Goal: Task Accomplishment & Management: Manage account settings

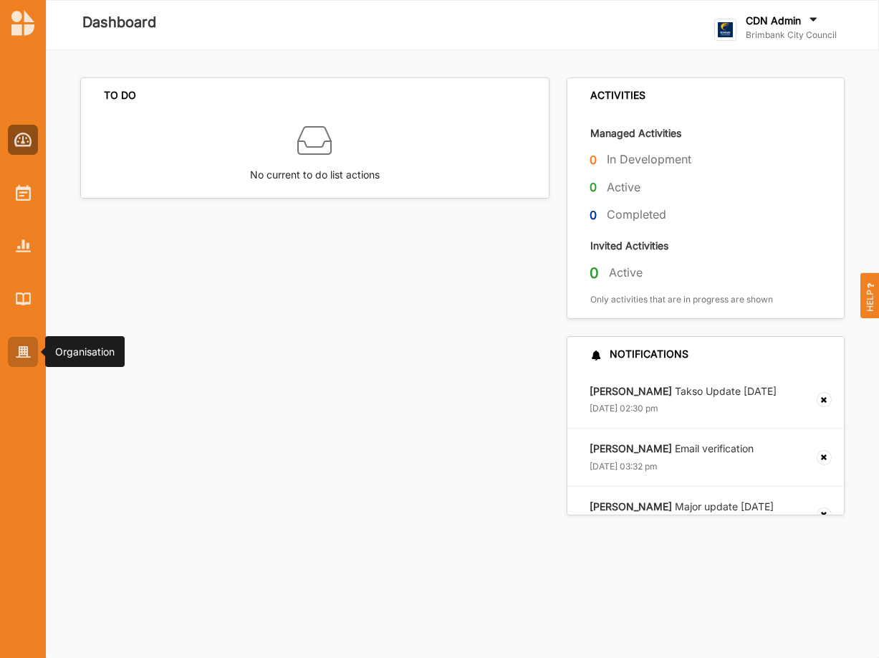
click at [14, 353] on div at bounding box center [23, 352] width 30 height 30
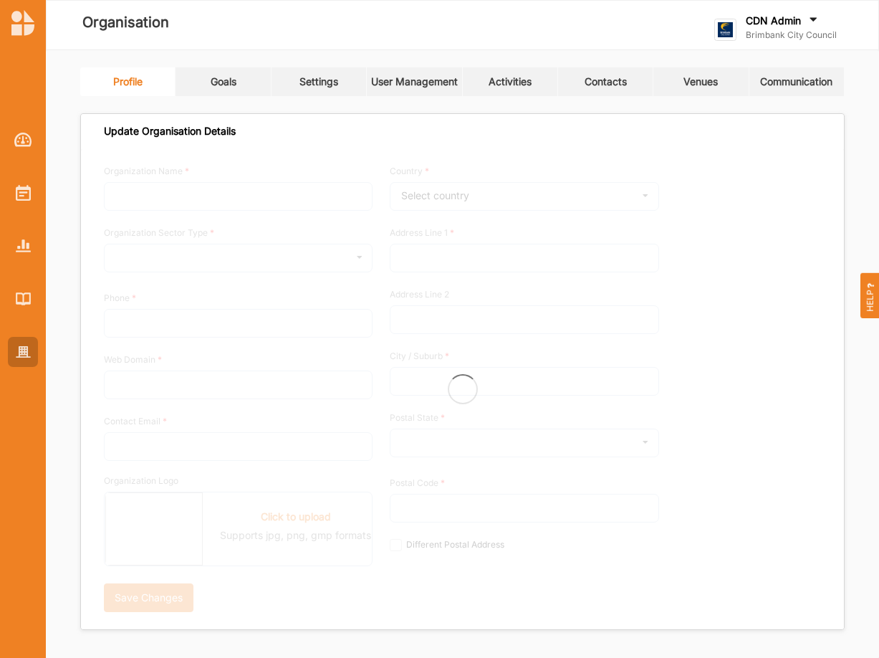
type input "Brimbank City Council"
type input "+61 03 9249 4000"
type input "brimbank.vic.gov.au"
type input "brimbank@brimbank.vic.gov.au"
type input "301 Hampshire Rd"
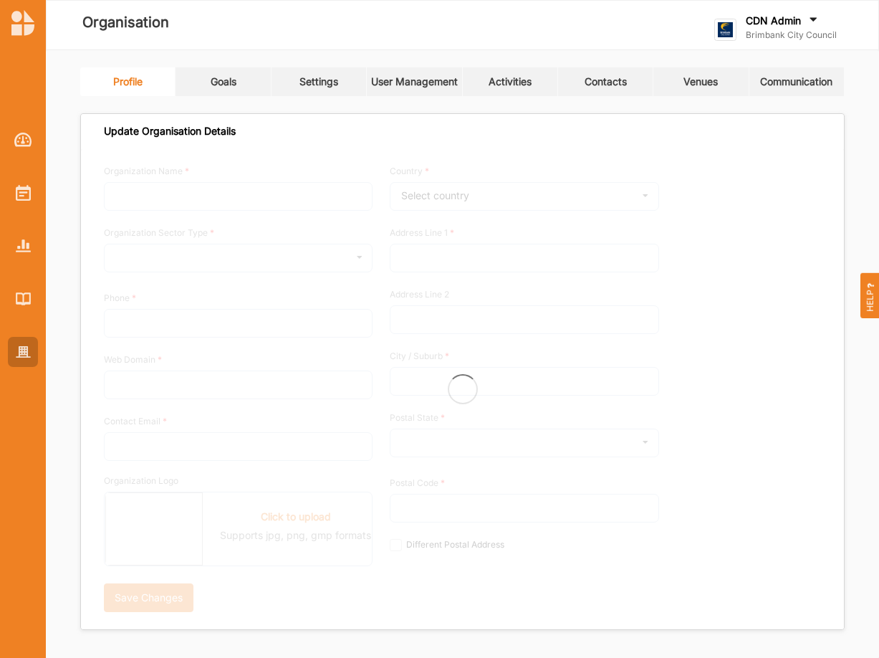
type input "Sunshine"
type input "3020"
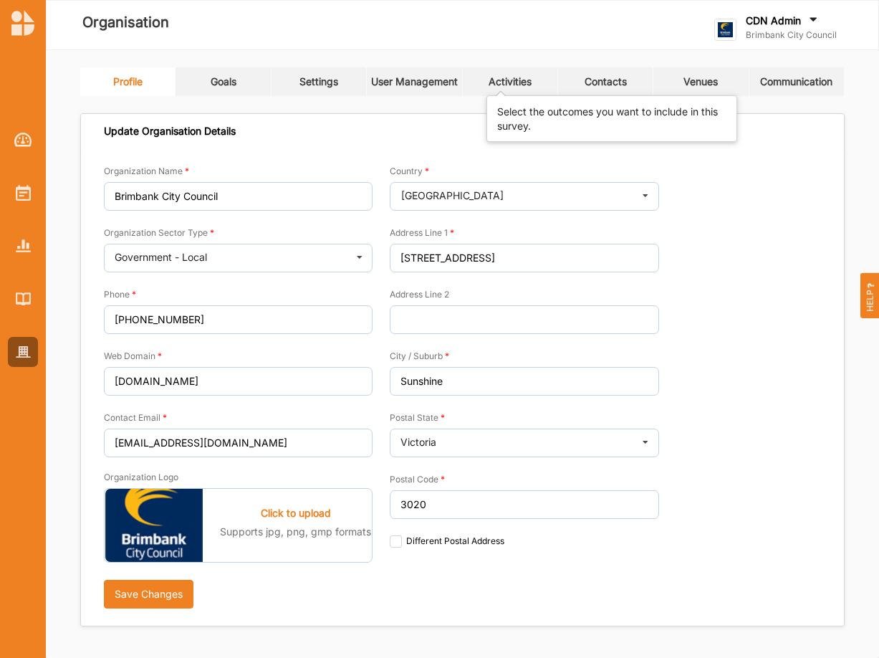
click at [495, 83] on div "Activities" at bounding box center [510, 81] width 43 height 13
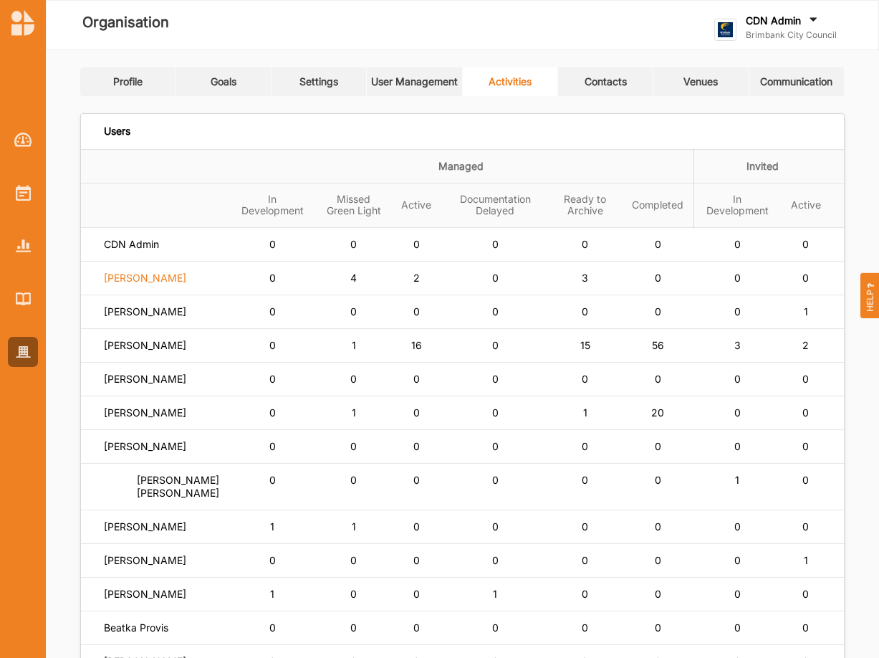
click at [167, 284] on label "Siena Balakrishnan" at bounding box center [145, 278] width 82 height 13
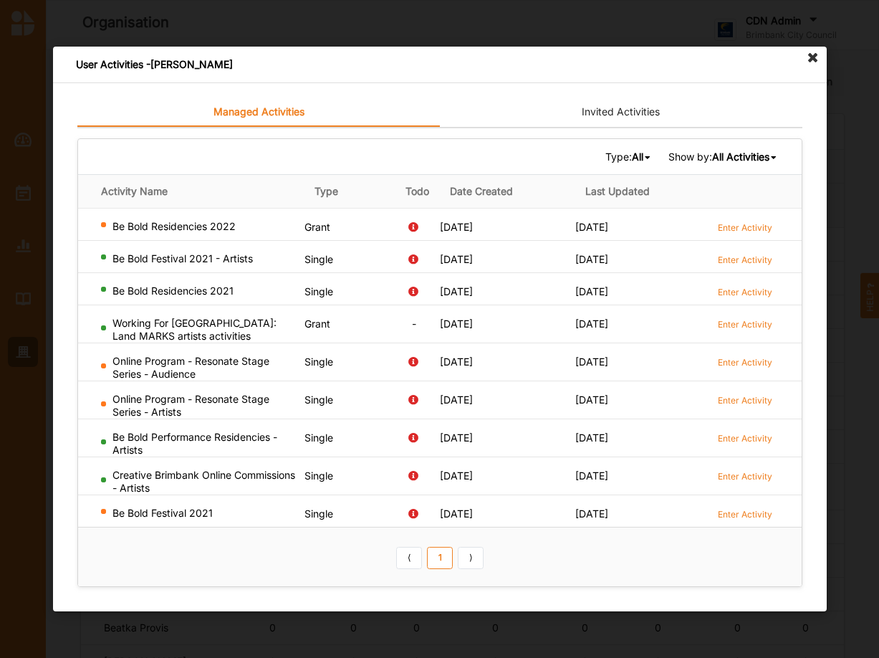
click at [631, 158] on b "All" at bounding box center [636, 156] width 11 height 12
click at [733, 161] on b "All Activities" at bounding box center [740, 156] width 57 height 12
click at [717, 200] on b "Completed Activities" at bounding box center [717, 204] width 97 height 12
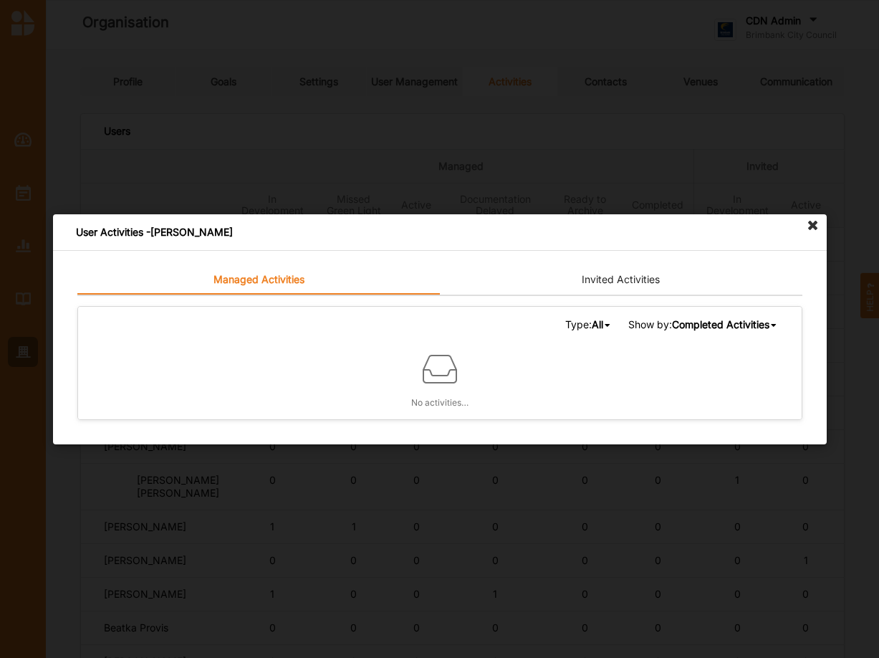
click at [633, 279] on link "Invited Activities" at bounding box center [621, 280] width 363 height 29
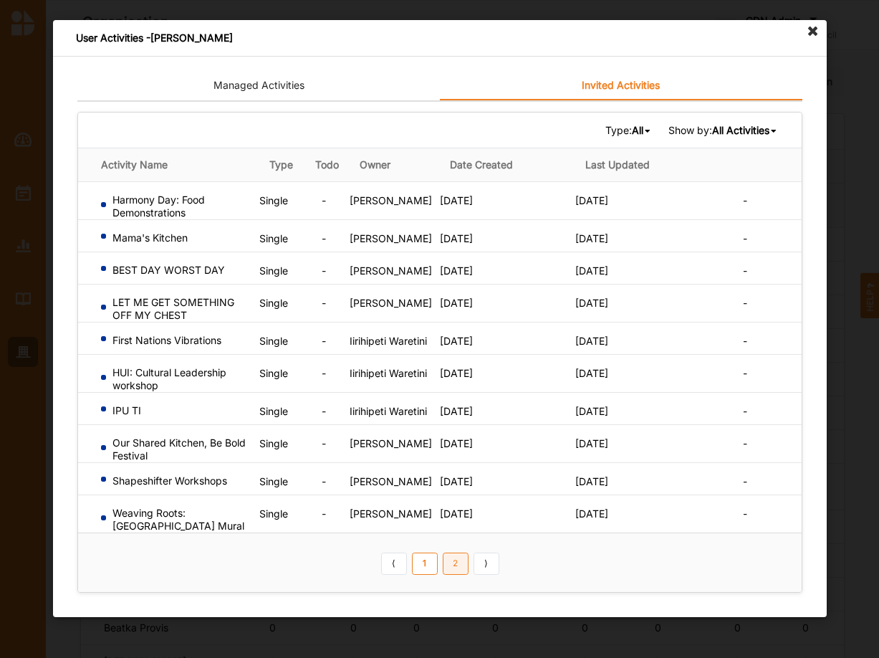
click at [454, 572] on link "2" at bounding box center [455, 563] width 26 height 23
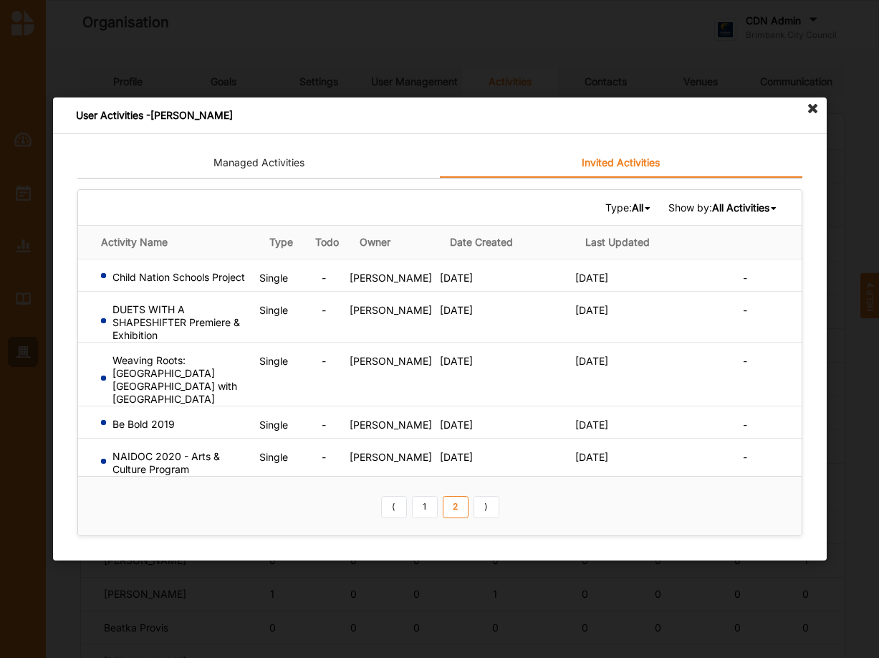
click at [813, 117] on icon at bounding box center [813, 108] width 23 height 23
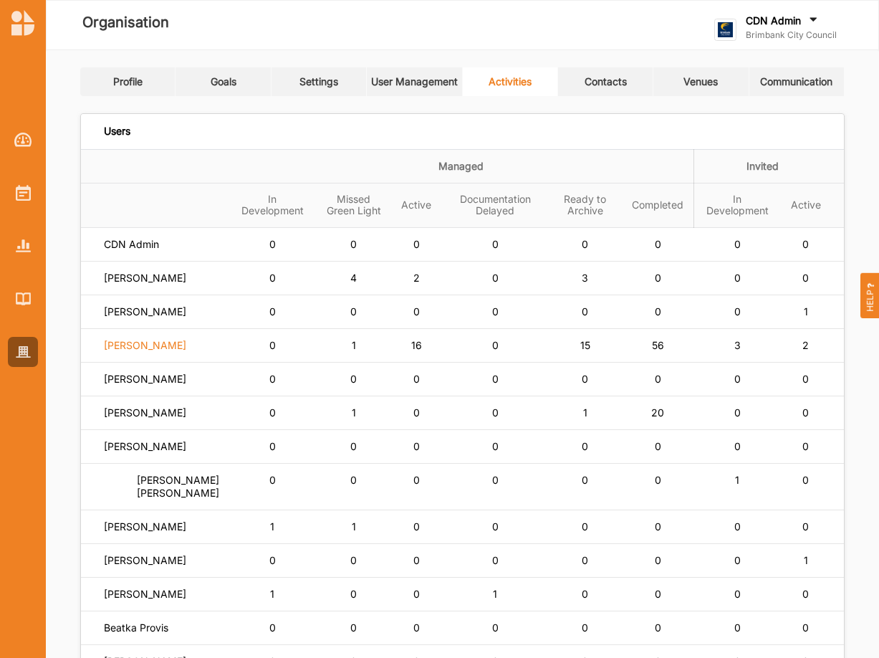
click at [154, 352] on label "Simone Gordon" at bounding box center [145, 345] width 82 height 13
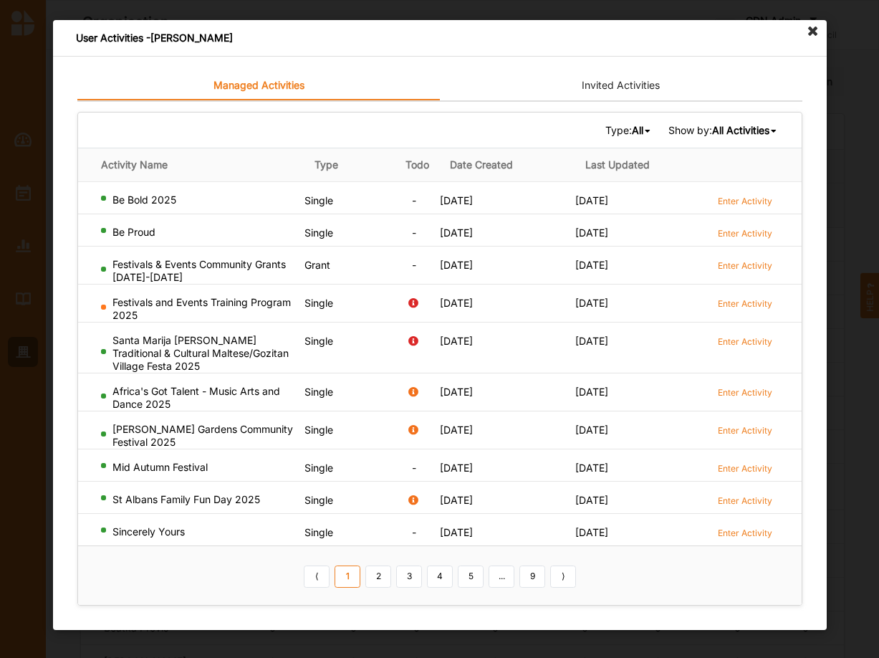
click at [748, 130] on b "All Activities" at bounding box center [740, 130] width 57 height 12
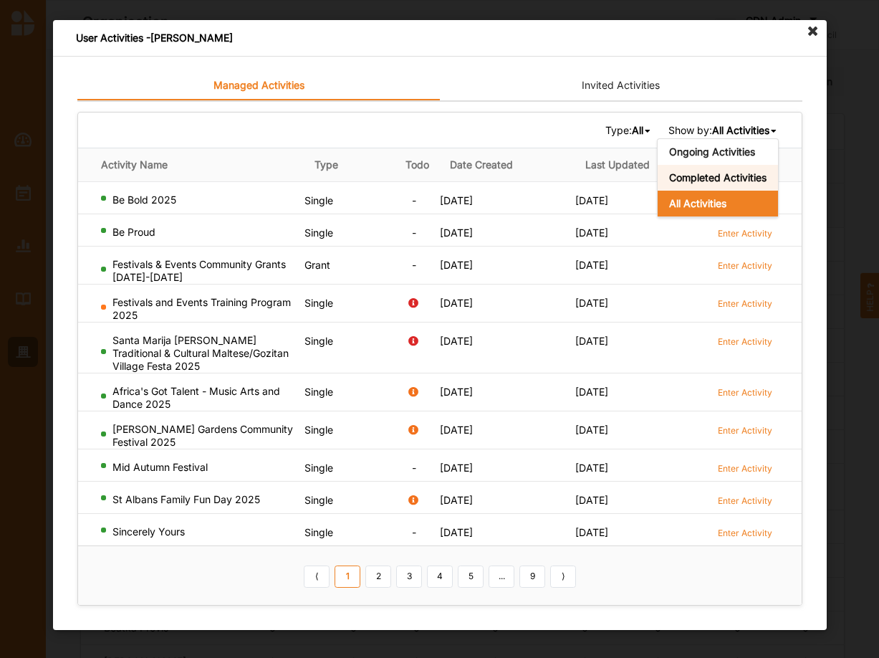
click at [710, 176] on b "Completed Activities" at bounding box center [717, 177] width 97 height 12
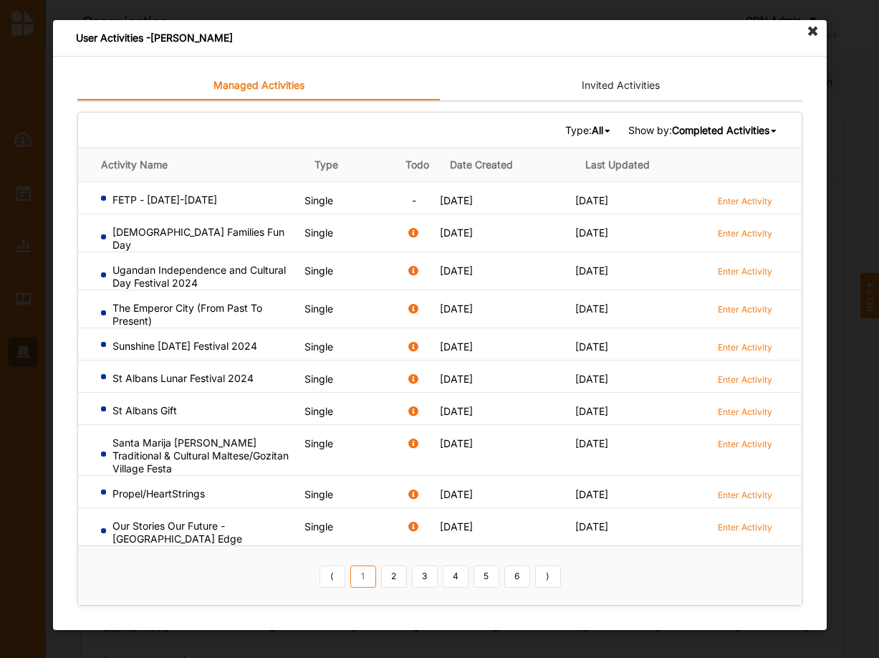
click at [359, 565] on link "1" at bounding box center [363, 576] width 26 height 23
click at [392, 565] on link "2" at bounding box center [394, 576] width 26 height 23
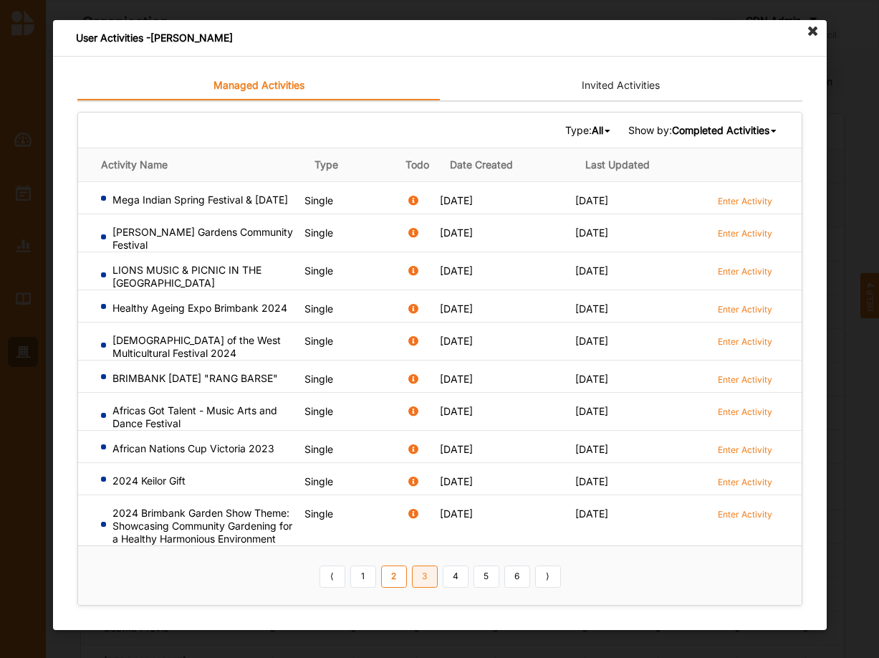
click at [429, 573] on link "3" at bounding box center [424, 576] width 26 height 23
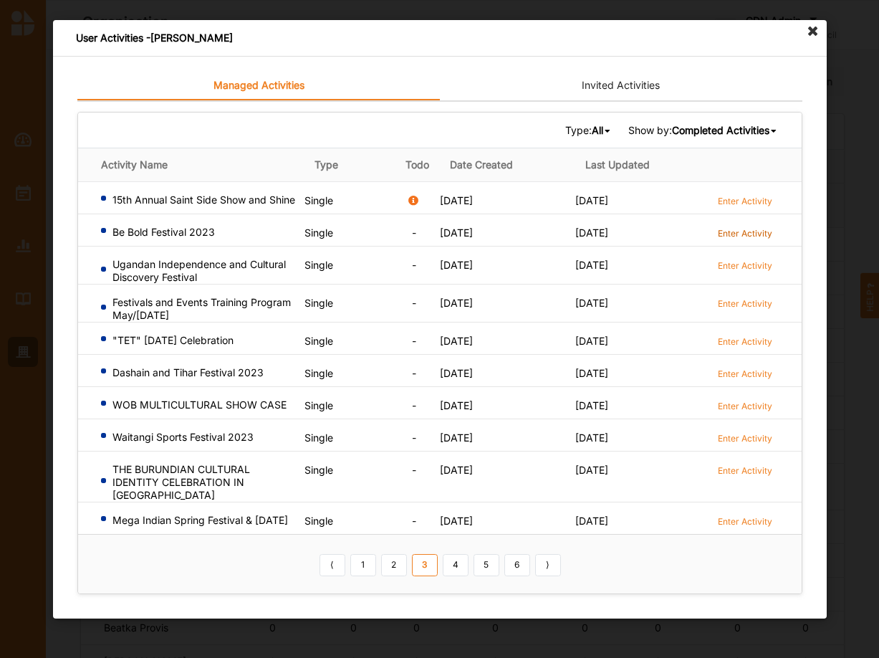
click at [721, 232] on label "Enter Activity" at bounding box center [744, 233] width 54 height 12
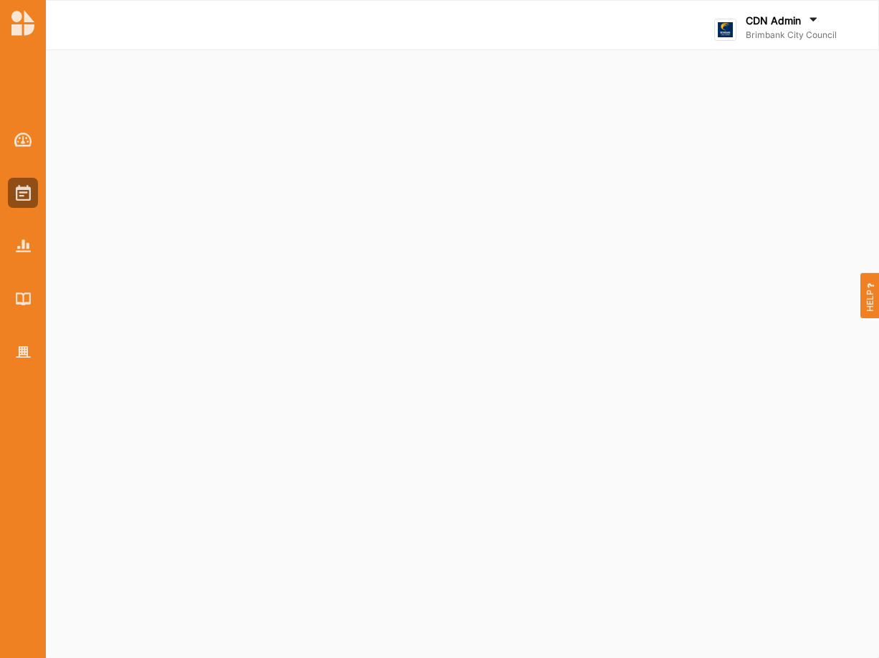
select select "2"
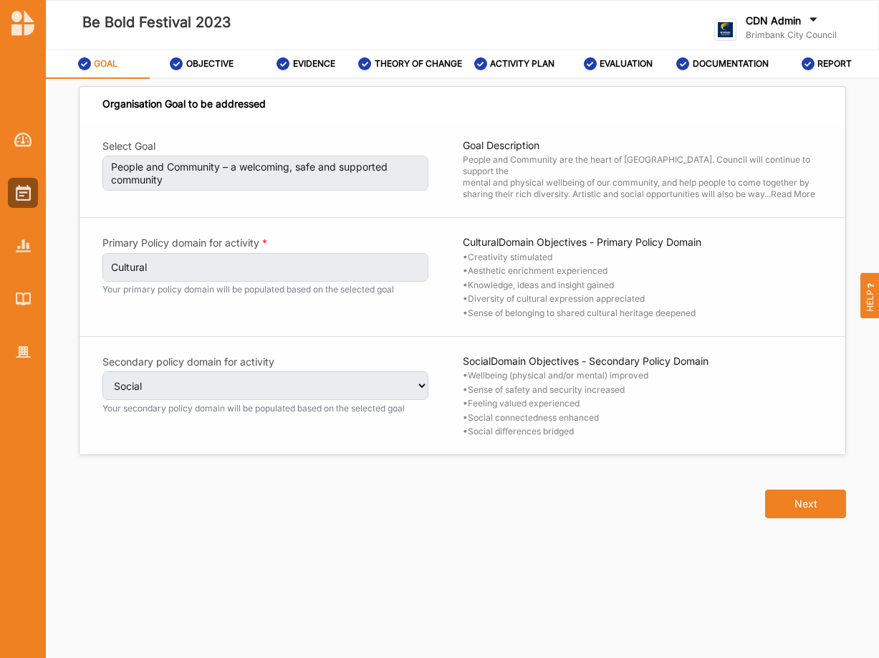
select select "2"
